Goal: Transaction & Acquisition: Purchase product/service

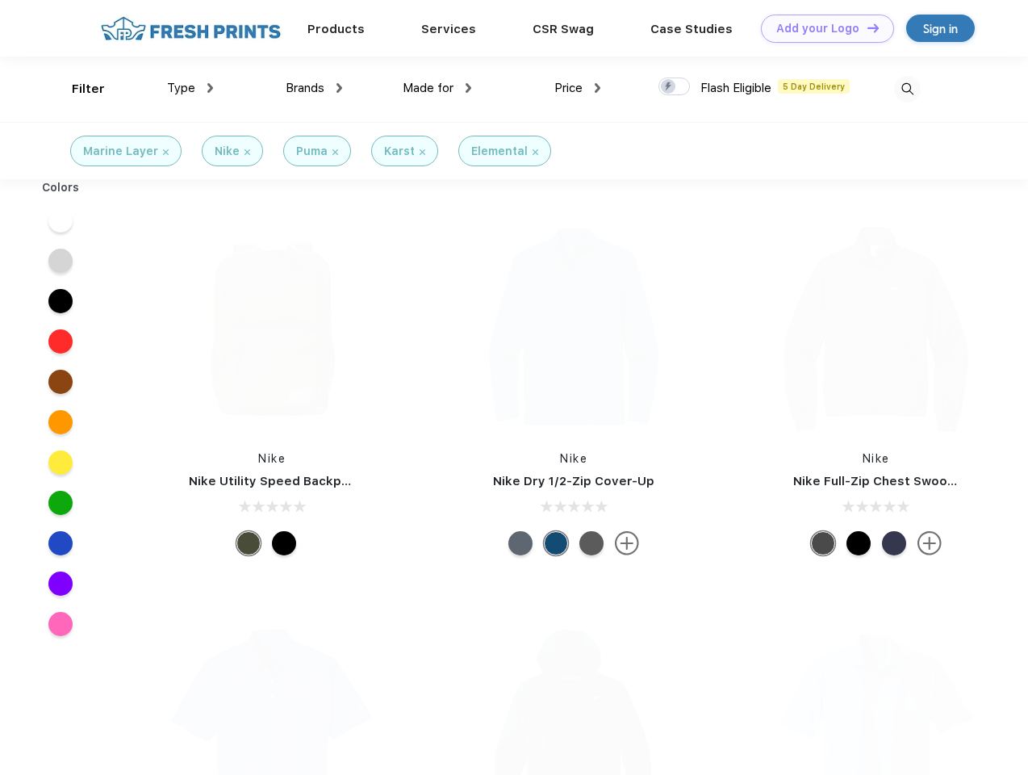
scroll to position [1, 0]
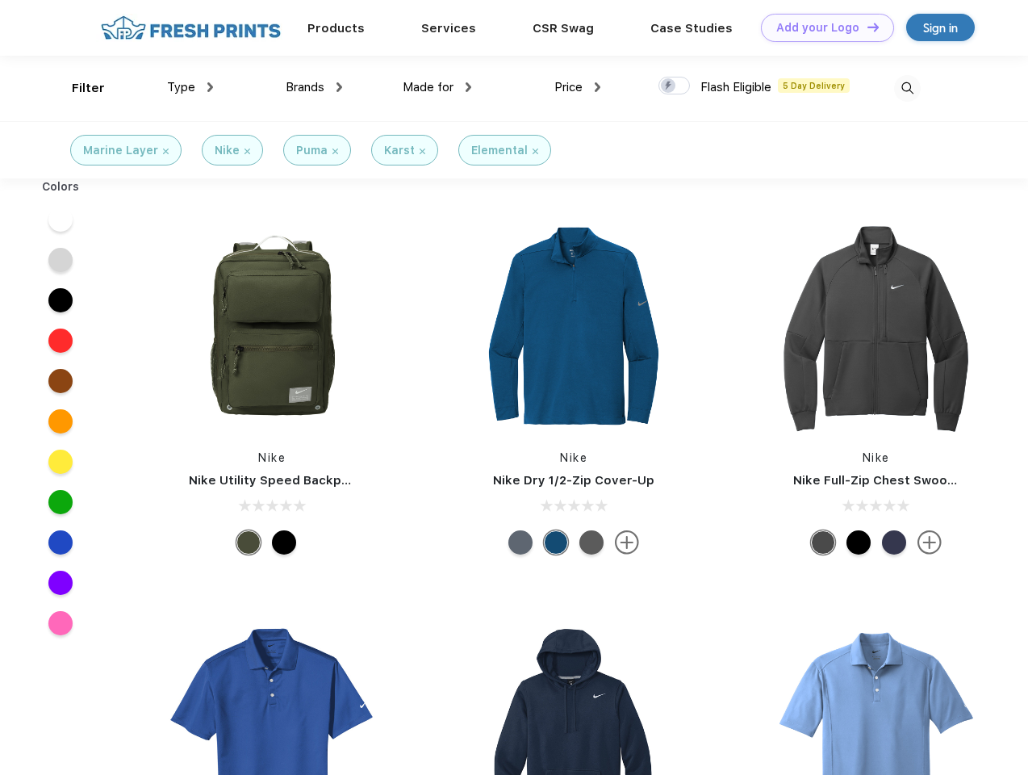
click at [822, 27] on link "Add your Logo Design Tool" at bounding box center [827, 28] width 133 height 28
click at [0, 0] on div "Design Tool" at bounding box center [0, 0] width 0 height 0
click at [866, 27] on link "Add your Logo Design Tool" at bounding box center [827, 28] width 133 height 28
click at [77, 88] on div "Filter" at bounding box center [88, 88] width 33 height 19
click at [190, 87] on span "Type" at bounding box center [181, 87] width 28 height 15
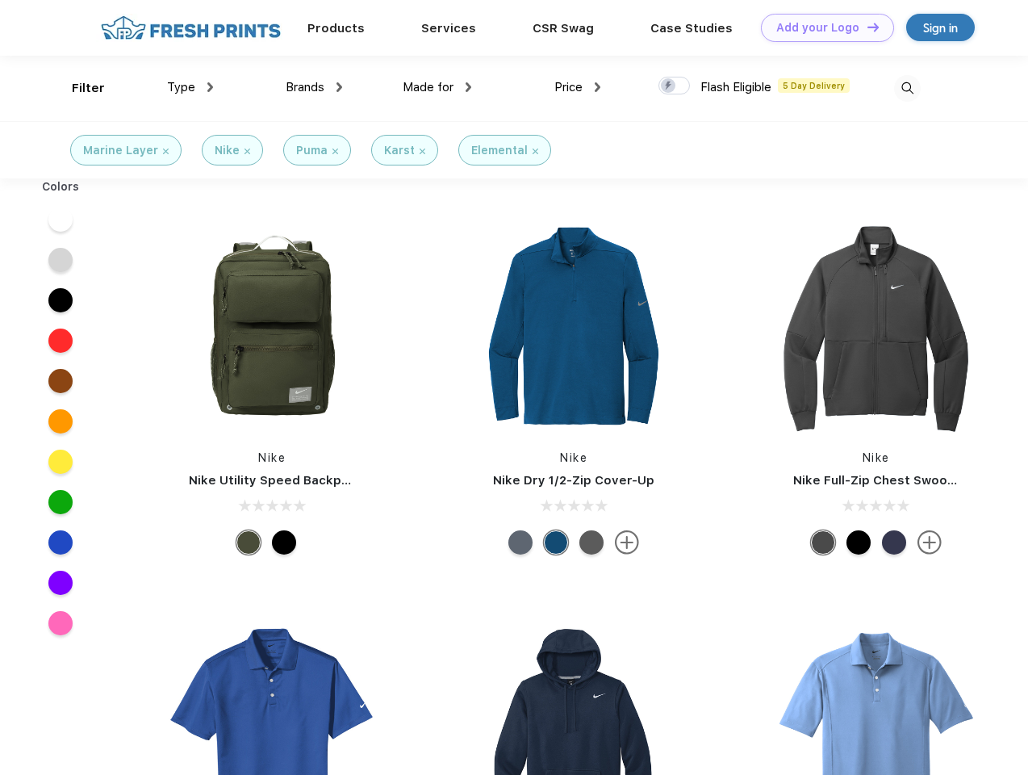
click at [314, 87] on span "Brands" at bounding box center [305, 87] width 39 height 15
click at [437, 87] on span "Made for" at bounding box center [428, 87] width 51 height 15
click at [578, 87] on span "Price" at bounding box center [568, 87] width 28 height 15
click at [675, 86] on div at bounding box center [674, 86] width 31 height 18
click at [669, 86] on input "checkbox" at bounding box center [664, 81] width 10 height 10
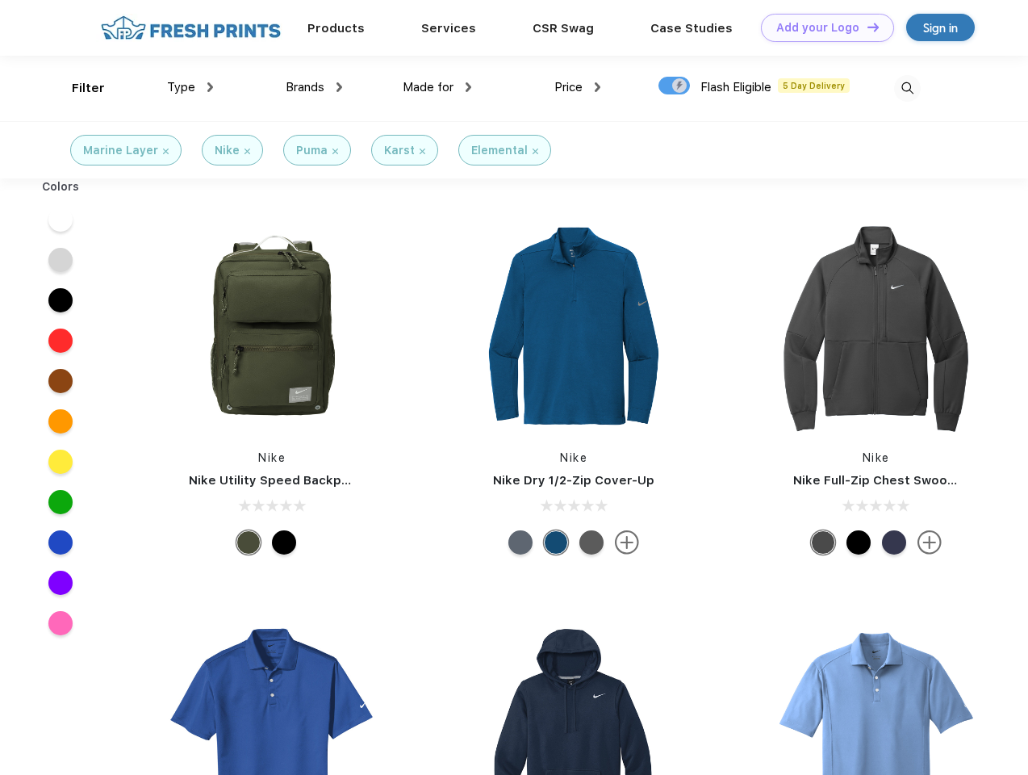
click at [907, 88] on img at bounding box center [907, 88] width 27 height 27
